Goal: Information Seeking & Learning: Learn about a topic

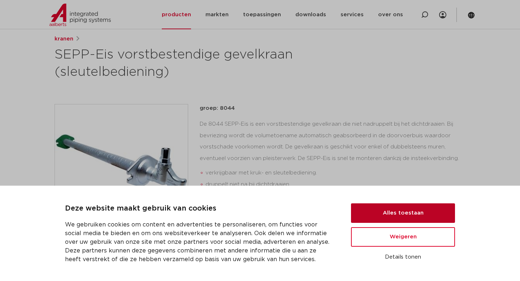
click at [355, 215] on button "Alles toestaan" at bounding box center [403, 212] width 104 height 19
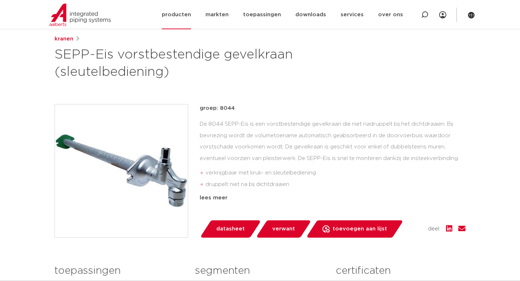
click at [188, 19] on link "producten" at bounding box center [176, 14] width 29 height 29
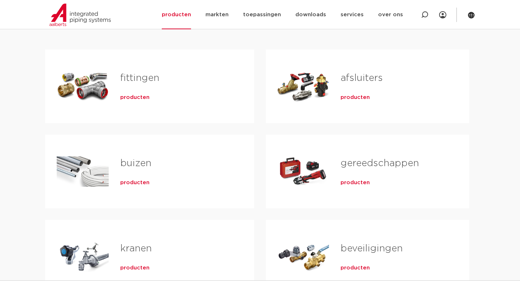
scroll to position [127, 0]
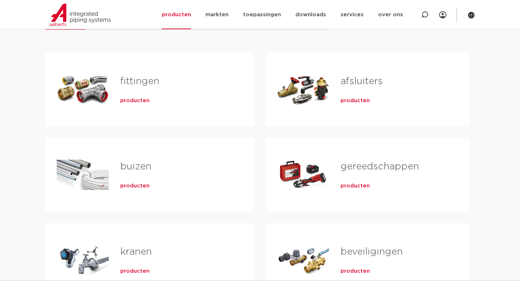
click at [109, 249] on div "kranen producten" at bounding box center [176, 260] width 134 height 51
click at [130, 270] on span "producten" at bounding box center [134, 270] width 29 height 7
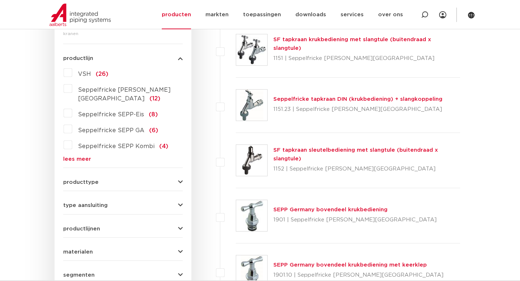
scroll to position [189, 0]
click at [115, 179] on button "producttype" at bounding box center [122, 181] width 119 height 5
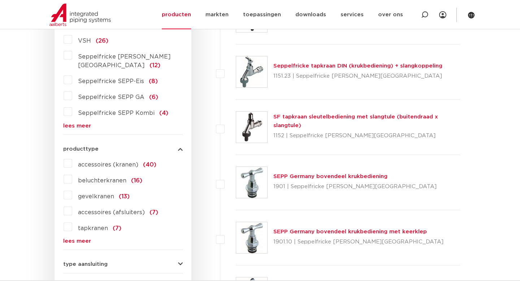
scroll to position [226, 0]
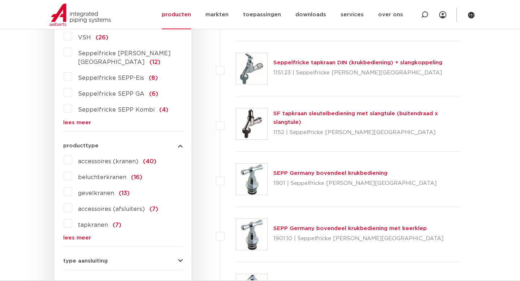
click at [72, 202] on label "accessoires (afsluiters) (7)" at bounding box center [115, 208] width 86 height 12
click at [0, 0] on input "accessoires (afsluiters) (7)" at bounding box center [0, 0] width 0 height 0
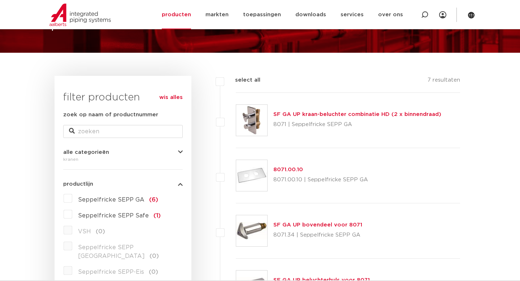
scroll to position [59, 0]
